Goal: Use online tool/utility: Utilize a website feature to perform a specific function

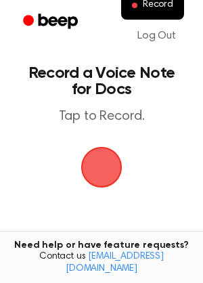
click at [99, 164] on span "button" at bounding box center [101, 167] width 41 height 41
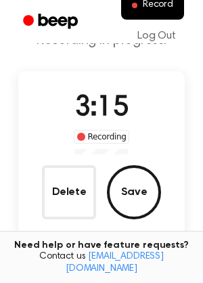
scroll to position [54, 0]
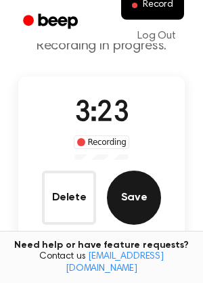
click at [135, 208] on button "Save" at bounding box center [134, 198] width 54 height 54
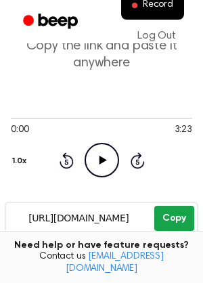
click at [177, 218] on button "Copy" at bounding box center [174, 218] width 40 height 25
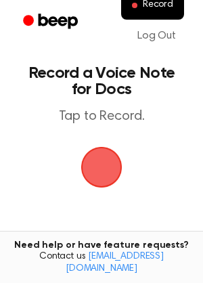
click at [88, 160] on span "button" at bounding box center [101, 167] width 50 height 50
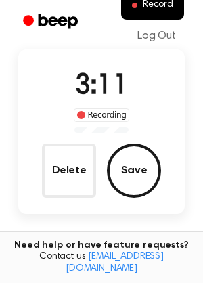
scroll to position [135, 0]
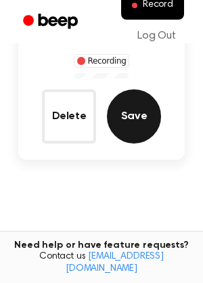
click at [115, 125] on button "Save" at bounding box center [134, 116] width 54 height 54
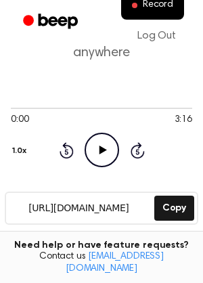
scroll to position [62, 0]
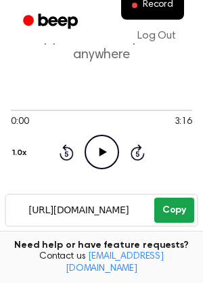
click at [177, 210] on button "Copy" at bounding box center [174, 210] width 40 height 25
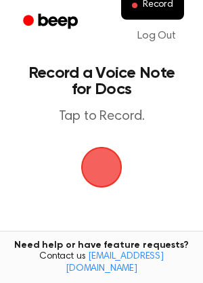
click at [100, 162] on span "button" at bounding box center [101, 167] width 66 height 66
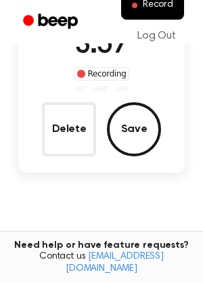
scroll to position [125, 0]
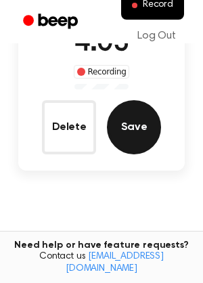
click at [141, 133] on button "Save" at bounding box center [134, 127] width 54 height 54
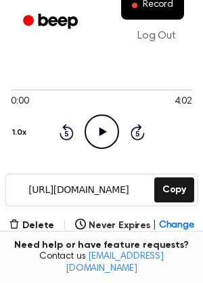
scroll to position [77, 0]
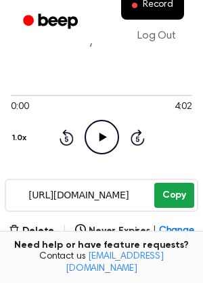
click at [182, 204] on button "Copy" at bounding box center [174, 195] width 40 height 25
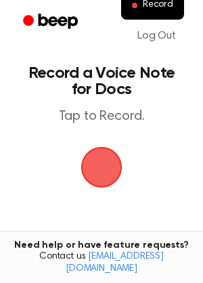
click at [101, 164] on span "button" at bounding box center [101, 167] width 52 height 52
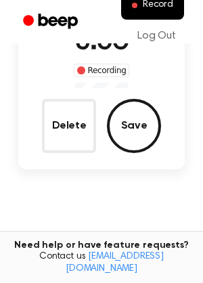
scroll to position [127, 0]
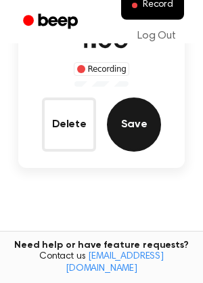
click at [129, 115] on button "Save" at bounding box center [134, 124] width 54 height 54
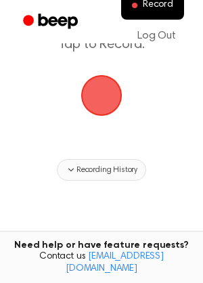
scroll to position [73, 0]
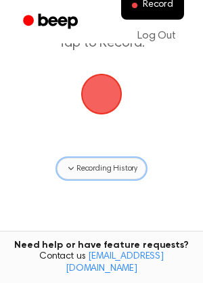
click at [89, 176] on button "Recording History" at bounding box center [101, 169] width 89 height 22
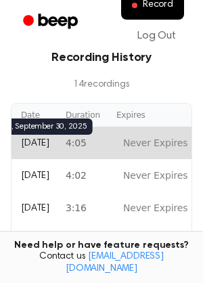
scroll to position [0, 0]
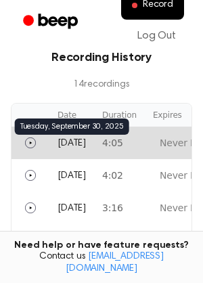
click at [70, 141] on span "[DATE]" at bounding box center [72, 143] width 28 height 9
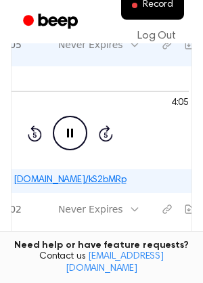
scroll to position [0, 101]
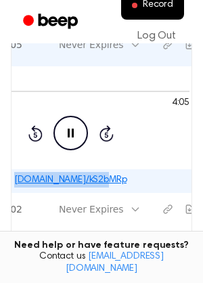
copy link "[DOMAIN_NAME]/kS2bMRp"
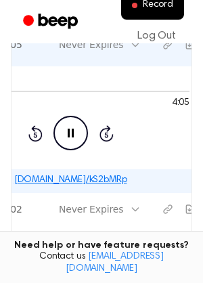
click at [68, 133] on icon at bounding box center [71, 133] width 6 height 9
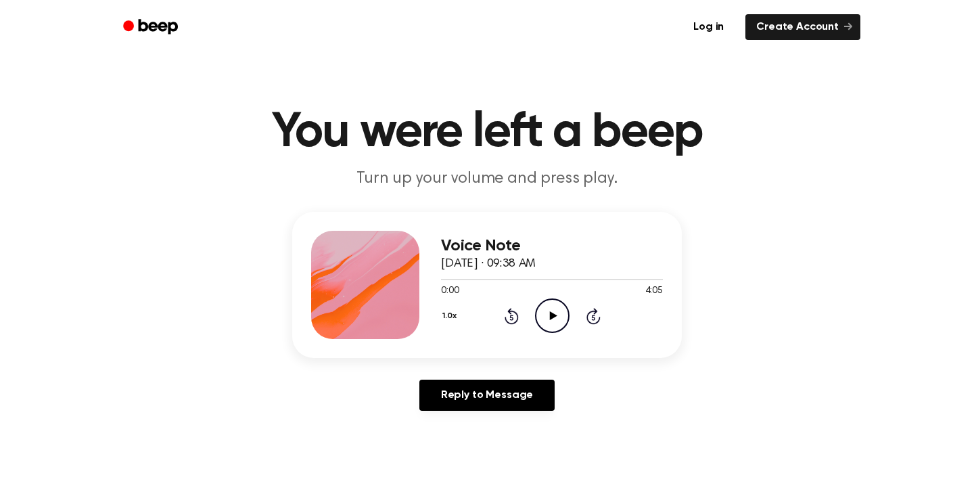
click at [549, 302] on icon "Play Audio" at bounding box center [552, 315] width 35 height 35
click at [560, 317] on icon "Pause Audio" at bounding box center [552, 315] width 35 height 35
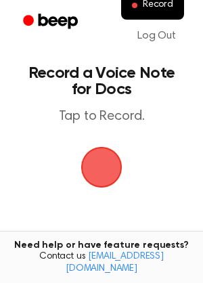
click at [106, 163] on span "button" at bounding box center [102, 167] width 44 height 44
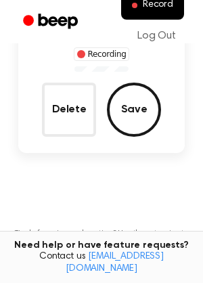
scroll to position [146, 0]
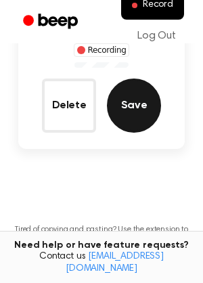
click at [131, 103] on button "Save" at bounding box center [134, 105] width 54 height 54
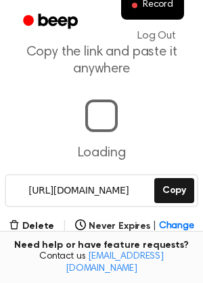
scroll to position [97, 0]
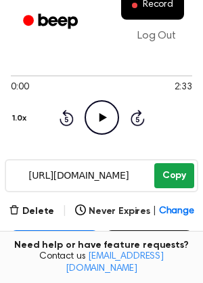
click at [185, 173] on button "Copy" at bounding box center [174, 175] width 40 height 25
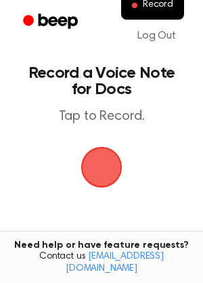
click at [93, 169] on span "button" at bounding box center [101, 167] width 46 height 46
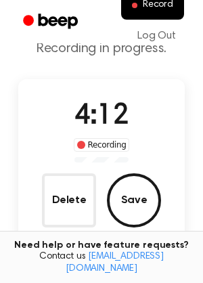
scroll to position [41, 0]
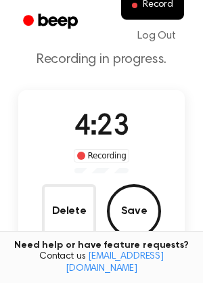
click at [140, 212] on button "Save" at bounding box center [134, 211] width 54 height 54
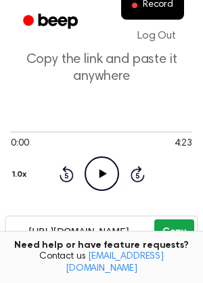
click at [177, 231] on button "Copy" at bounding box center [174, 231] width 40 height 25
